Goal: Task Accomplishment & Management: Manage account settings

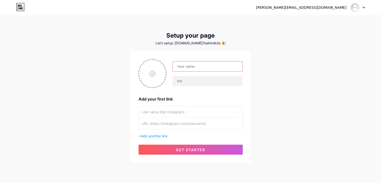
click at [225, 64] on input "text" at bounding box center [208, 66] width 70 height 10
click at [190, 70] on input "text" at bounding box center [208, 66] width 70 height 10
click at [363, 9] on div at bounding box center [358, 7] width 15 height 9
click at [328, 39] on li "Logout" at bounding box center [334, 34] width 62 height 14
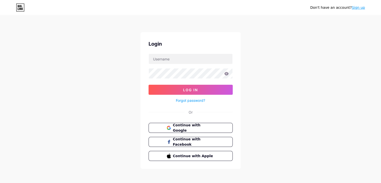
click at [312, 34] on div "Don't have an account? Sign up Login Log In Forgot password? Or Continue with G…" at bounding box center [190, 92] width 381 height 185
type input "[PERSON_NAME][EMAIL_ADDRESS][DOMAIN_NAME]"
click at [210, 59] on input "[PERSON_NAME][EMAIL_ADDRESS][DOMAIN_NAME]" at bounding box center [191, 59] width 84 height 10
drag, startPoint x: 211, startPoint y: 57, endPoint x: 129, endPoint y: 58, distance: 82.2
click at [129, 58] on div "Don't have an account? Sign up Login [PERSON_NAME][EMAIL_ADDRESS][DOMAIN_NAME] …" at bounding box center [190, 92] width 381 height 185
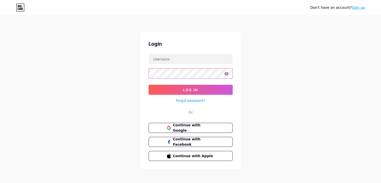
click at [134, 73] on div "Don't have an account? Sign up Login Log In Forgot password? Or Continue with G…" at bounding box center [190, 92] width 381 height 185
click at [278, 110] on div "Don't have an account? Sign up Login Log In Forgot password? Or Continue with G…" at bounding box center [190, 92] width 381 height 185
click at [296, 47] on div "Don't have an account? Sign up Login Log In Forgot password? Or Continue with G…" at bounding box center [190, 92] width 381 height 185
click at [280, 29] on div "Don't have an account? Sign up Login Log In Forgot password? Or Continue with G…" at bounding box center [190, 92] width 381 height 185
